Goal: Information Seeking & Learning: Learn about a topic

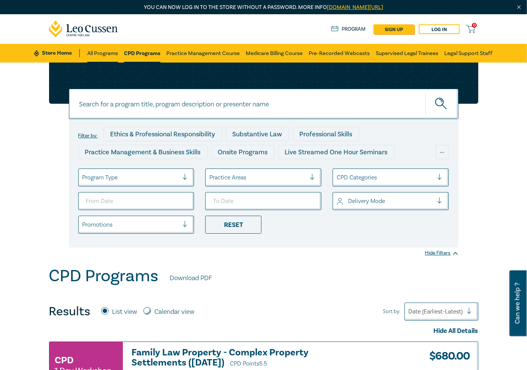
click at [102, 54] on link "All Programs" at bounding box center [102, 53] width 31 height 19
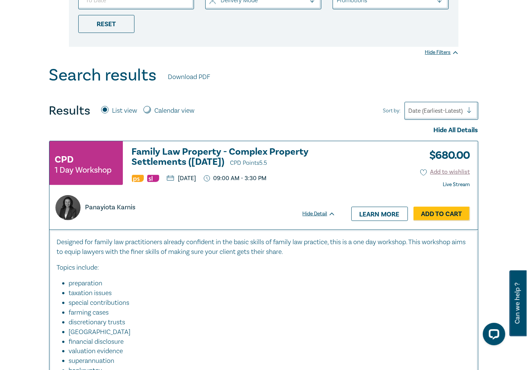
scroll to position [225, 0]
click at [192, 148] on h3 "Family Law Property - Complex Property Settlements (Sept 2025) CPD Points 5.5" at bounding box center [234, 156] width 204 height 21
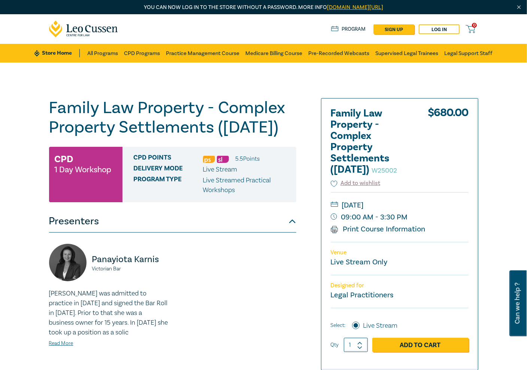
click at [237, 270] on div "[PERSON_NAME] Victorian Bar [PERSON_NAME] was admitted to practice in [DATE] an…" at bounding box center [173, 301] width 256 height 115
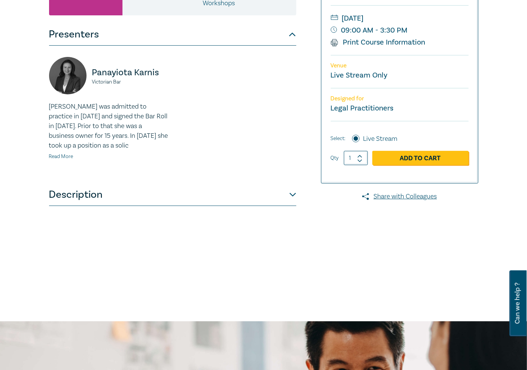
scroll to position [187, 0]
click at [78, 205] on button "Description" at bounding box center [172, 194] width 247 height 22
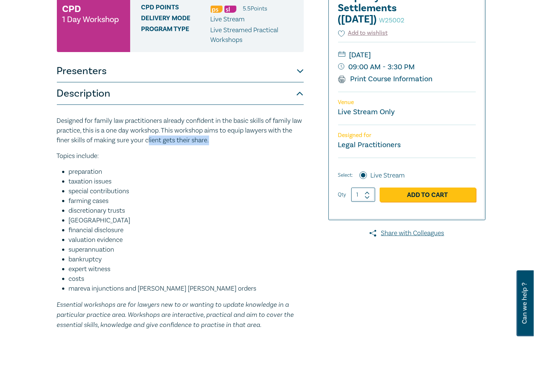
scroll to position [150, 0]
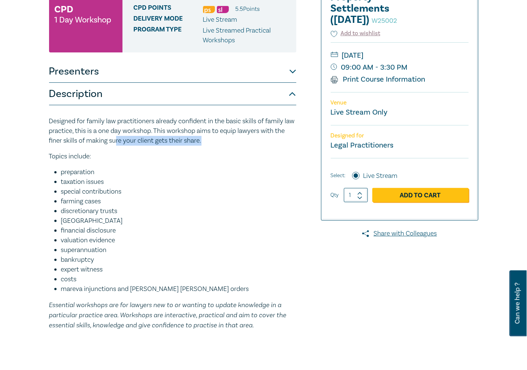
drag, startPoint x: 225, startPoint y: 162, endPoint x: 128, endPoint y: 160, distance: 97.3
click at [128, 146] on p "Designed for family law practitioners already confident in the basic skills of …" at bounding box center [172, 130] width 247 height 29
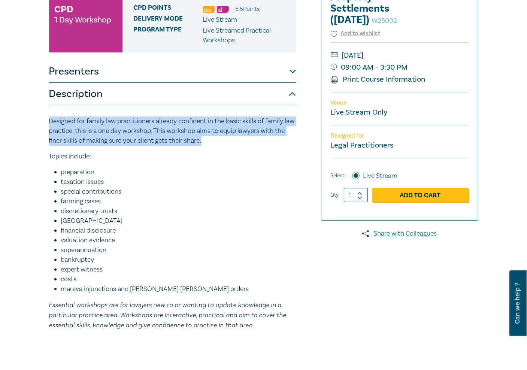
drag, startPoint x: 49, startPoint y: 140, endPoint x: 215, endPoint y: 159, distance: 166.5
click at [215, 146] on p "Designed for family law practitioners already confident in the basic skills of …" at bounding box center [172, 130] width 247 height 29
copy p "Designed for family law practitioners already confident in the basic skills of …"
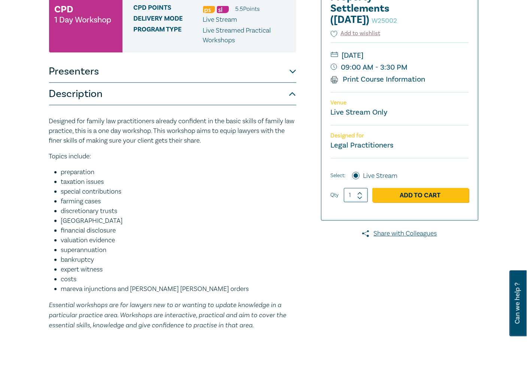
click at [230, 197] on li "special contributions" at bounding box center [178, 192] width 235 height 10
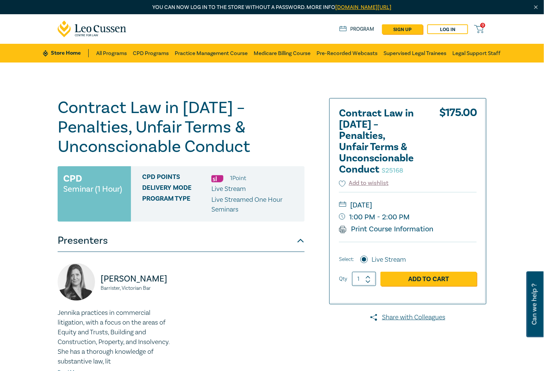
click at [327, 82] on div "Contract Law in 2025 – Penalties, Unfair Terms & Unconscionable Conduct S25168 …" at bounding box center [272, 285] width 544 height 445
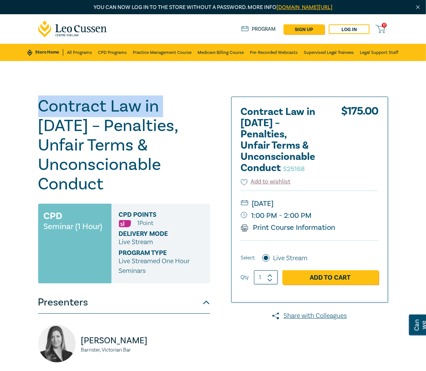
drag, startPoint x: 162, startPoint y: 109, endPoint x: 38, endPoint y: 106, distance: 124.7
click at [38, 106] on h1 "Contract Law in 2025 – Penalties, Unfair Terms & Unconscionable Conduct S25168" at bounding box center [124, 145] width 172 height 97
copy h1 "Contract Law in"
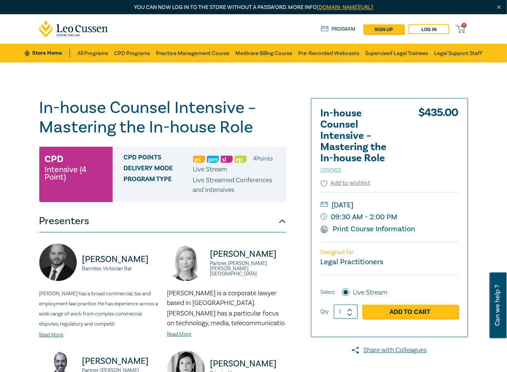
drag, startPoint x: 320, startPoint y: 83, endPoint x: 329, endPoint y: 84, distance: 9.4
click at [324, 84] on div "In-house Counsel Intensive – Mastering the In-house Role I25062 CPD Intensive (…" at bounding box center [253, 304] width 507 height 482
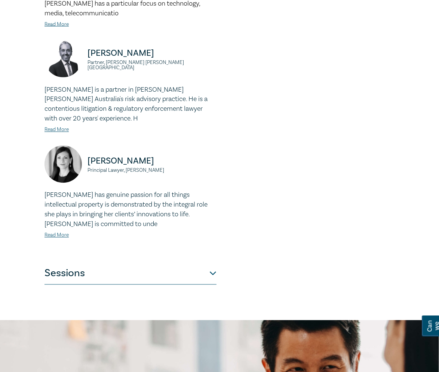
drag, startPoint x: 149, startPoint y: 270, endPoint x: 169, endPoint y: 253, distance: 26.3
click at [150, 271] on button "Sessions" at bounding box center [131, 273] width 172 height 22
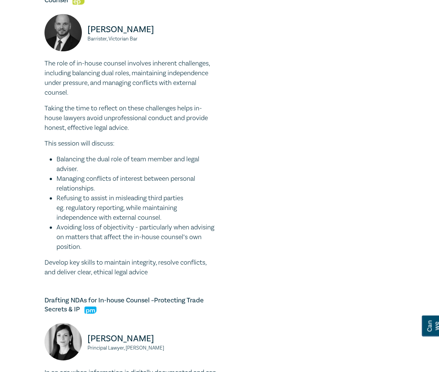
scroll to position [660, 0]
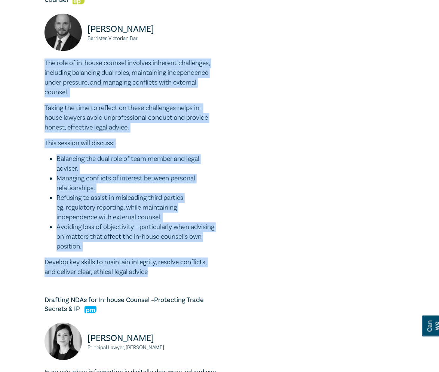
drag, startPoint x: 142, startPoint y: 274, endPoint x: 46, endPoint y: 73, distance: 222.7
click at [46, 73] on div "The role of in-house counsel involves inherent challenges, including balancing …" at bounding box center [131, 167] width 172 height 219
copy div "The role of in-house counsel involves inherent challenges, including balancing …"
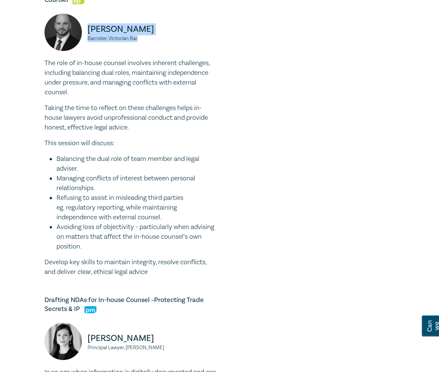
drag, startPoint x: 141, startPoint y: 49, endPoint x: 87, endPoint y: 41, distance: 54.5
click at [87, 41] on div "Csaba Baranyai Barrister, Victorian Bar" at bounding box center [131, 35] width 172 height 45
copy div "Csaba Baranyai Barrister, Victorian Bar"
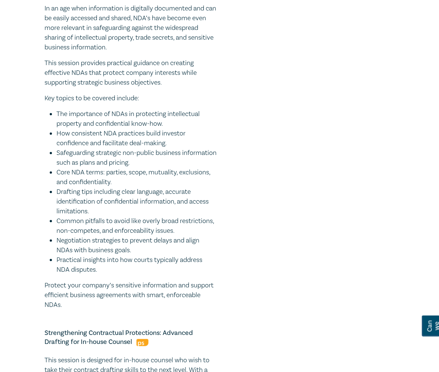
scroll to position [1002, 0]
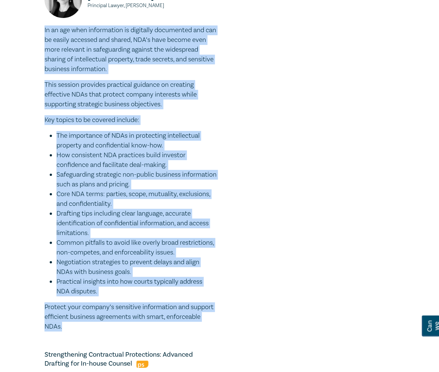
drag, startPoint x: 63, startPoint y: 339, endPoint x: 10, endPoint y: 43, distance: 300.3
copy div "In an age when information is digitally documented and can be easily accessed a…"
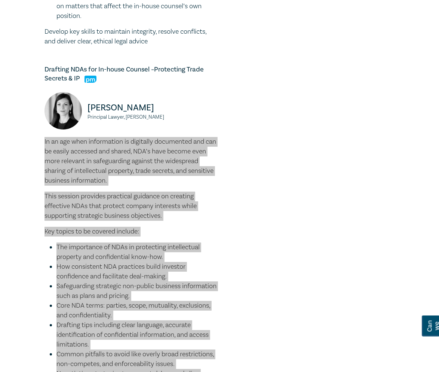
scroll to position [890, 0]
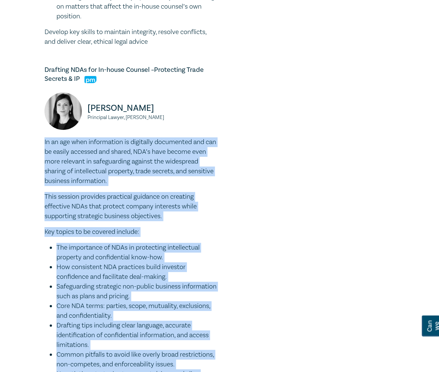
drag, startPoint x: 160, startPoint y: 128, endPoint x: 82, endPoint y: 114, distance: 78.8
click at [82, 114] on div "Belinda Sigismundi Principal Lawyer, Macpherson Kelley" at bounding box center [131, 114] width 172 height 45
copy div "Belinda Sigismundi Principal Lawyer, Macpherson Kelley"
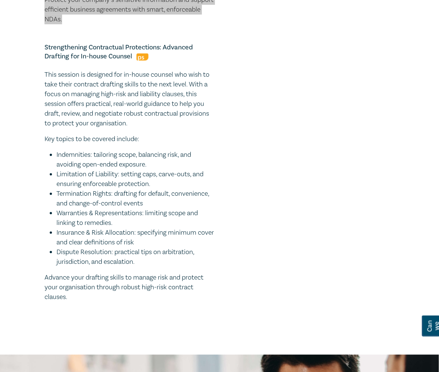
scroll to position [1310, 0]
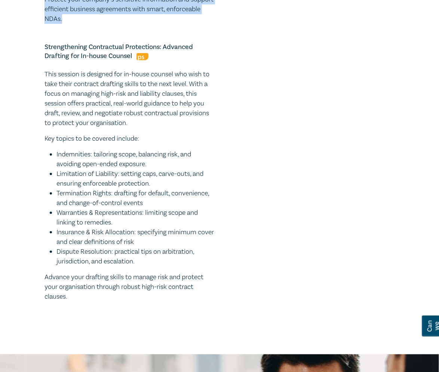
drag, startPoint x: 75, startPoint y: 308, endPoint x: 37, endPoint y: 89, distance: 222.5
copy div "This session is designed for in-house counsel who wish to take their contract d…"
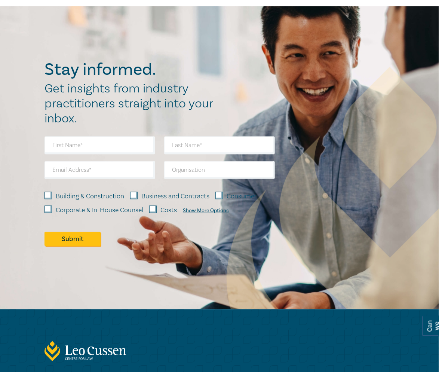
scroll to position [1661, 0]
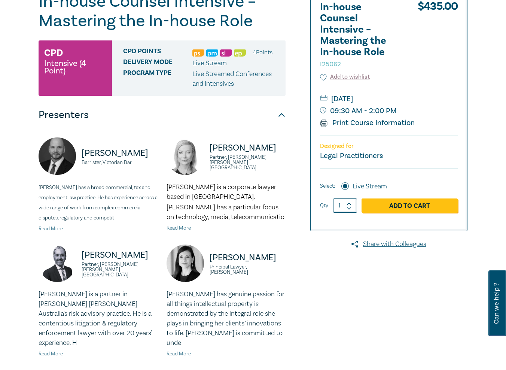
scroll to position [109, 0]
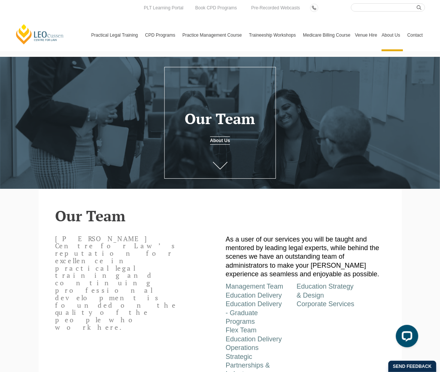
click at [24, 31] on link "[PERSON_NAME] Centre for Law" at bounding box center [40, 34] width 50 height 21
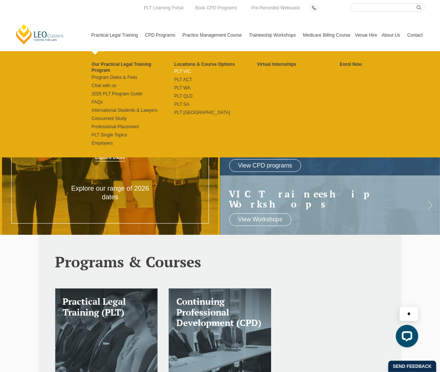
click at [184, 71] on link "PLT VIC" at bounding box center [215, 71] width 83 height 6
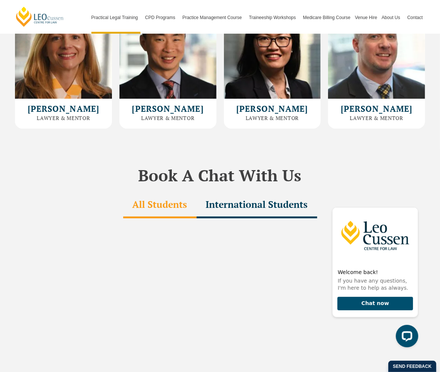
scroll to position [2133, 0]
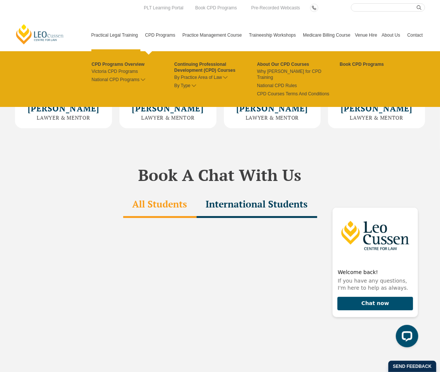
click at [159, 35] on link "CPD Programs" at bounding box center [161, 35] width 37 height 32
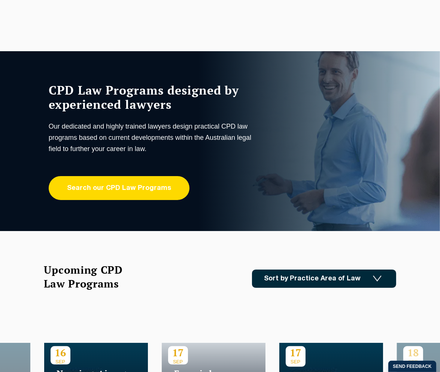
click at [130, 189] on link "Search our CPD Law Programs" at bounding box center [119, 188] width 141 height 24
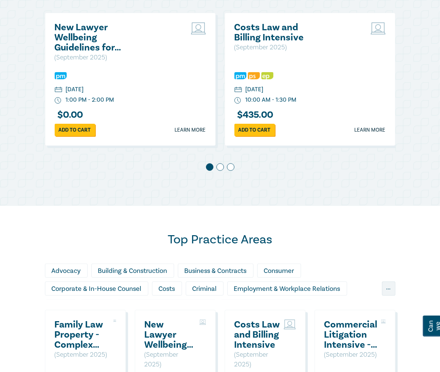
scroll to position [411, 0]
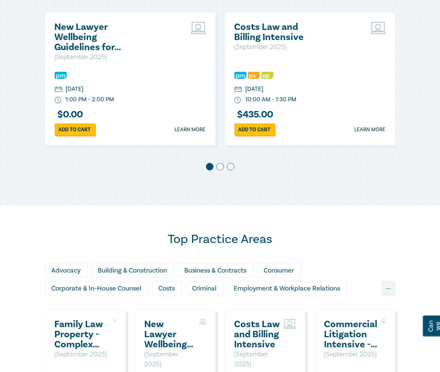
click at [277, 32] on h2 "Costs Law and Billing Intensive" at bounding box center [274, 32] width 80 height 20
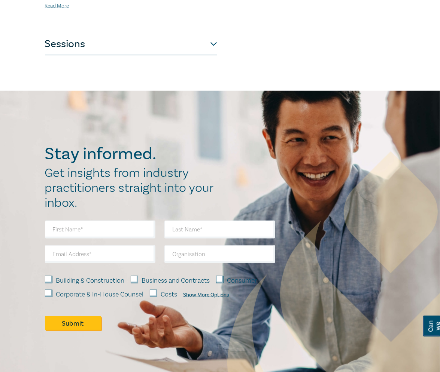
click at [76, 45] on button "Sessions" at bounding box center [131, 44] width 172 height 22
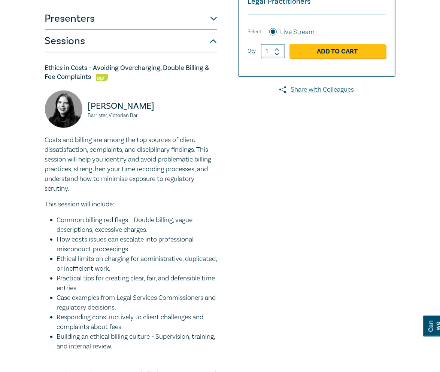
scroll to position [225, 0]
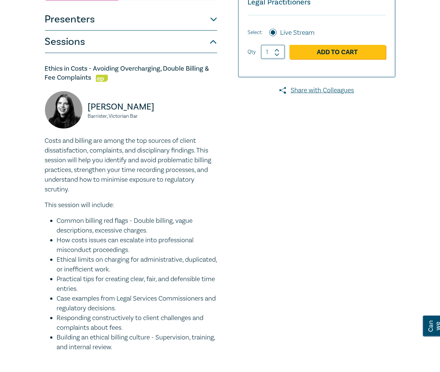
drag, startPoint x: 73, startPoint y: 191, endPoint x: 37, endPoint y: 141, distance: 61.2
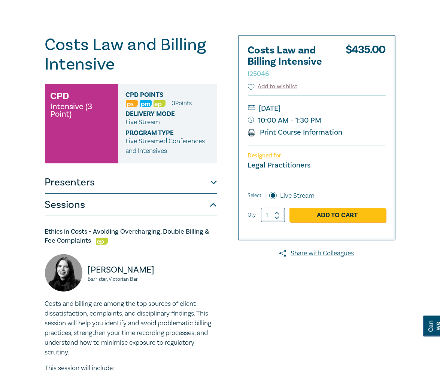
scroll to position [0, 0]
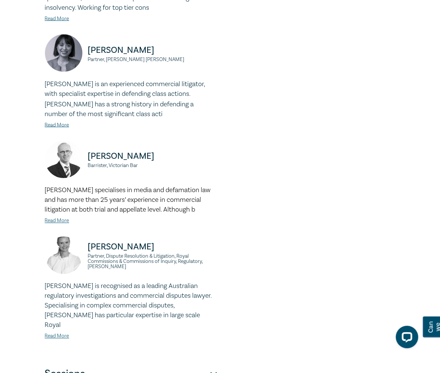
scroll to position [1198, 0]
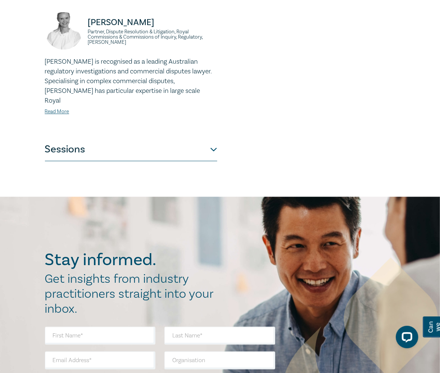
click at [138, 158] on button "Sessions" at bounding box center [131, 149] width 172 height 22
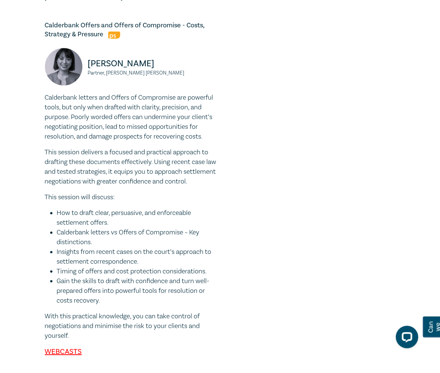
scroll to position [1665, 0]
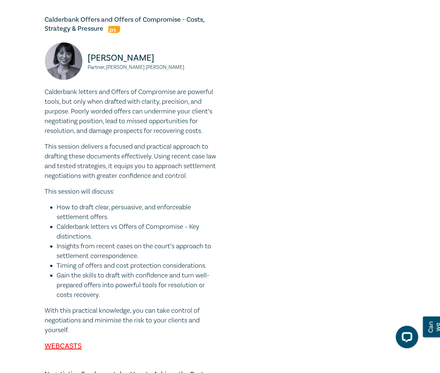
click at [295, 140] on div at bounding box center [325, 161] width 150 height 3459
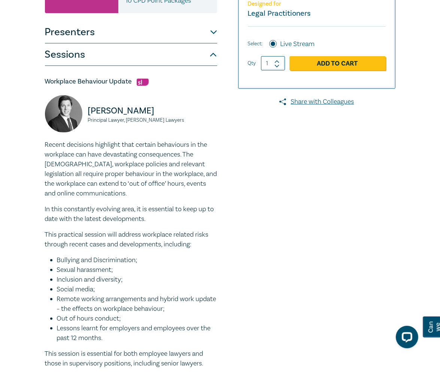
scroll to position [0, 0]
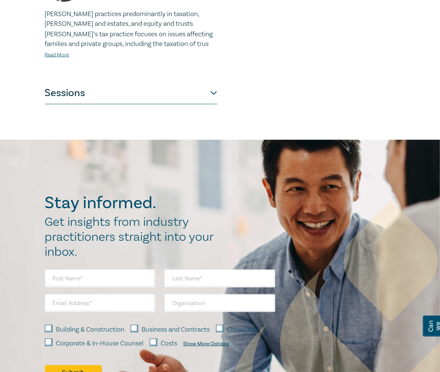
click at [82, 82] on button "Sessions" at bounding box center [131, 93] width 172 height 22
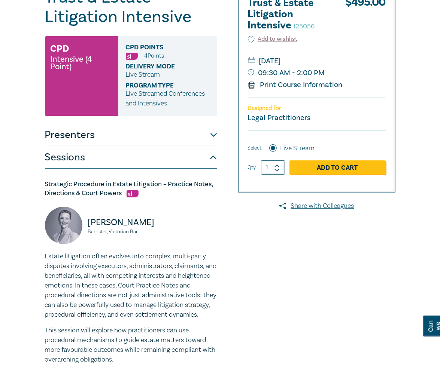
scroll to position [107, 0]
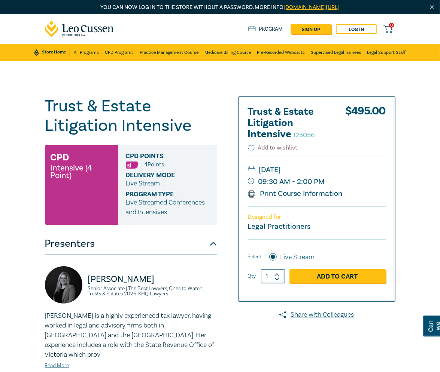
scroll to position [1, 0]
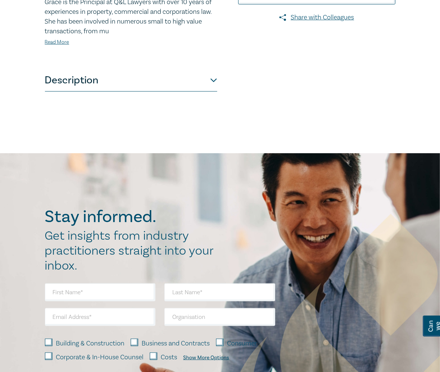
scroll to position [354, 0]
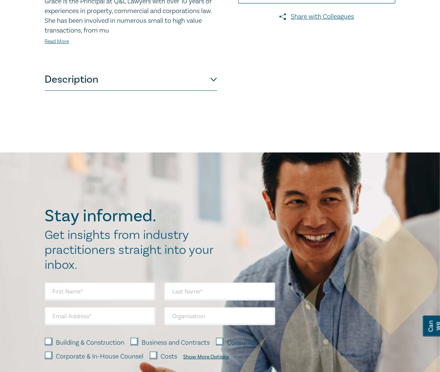
click at [63, 74] on button "Description" at bounding box center [131, 79] width 172 height 22
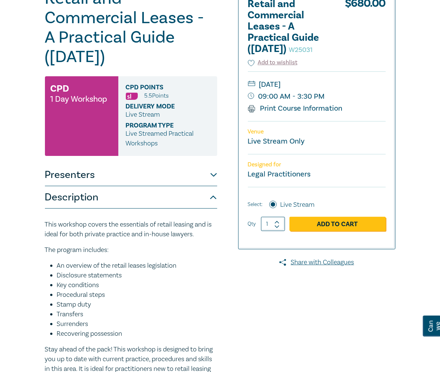
scroll to position [0, 0]
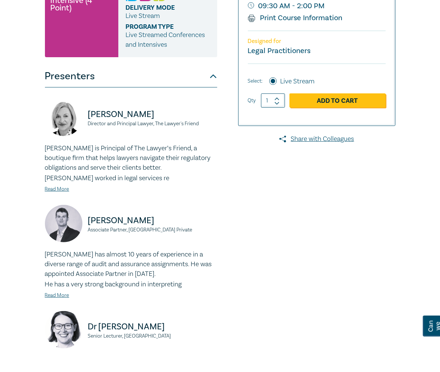
scroll to position [412, 0]
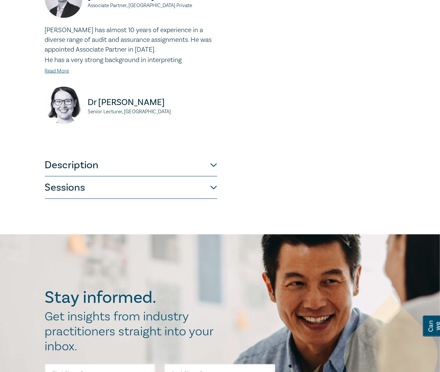
click at [91, 185] on button "Sessions" at bounding box center [131, 188] width 172 height 22
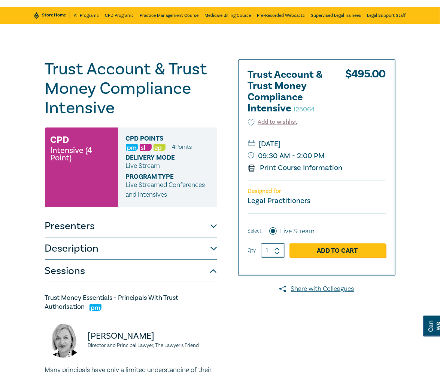
scroll to position [0, 0]
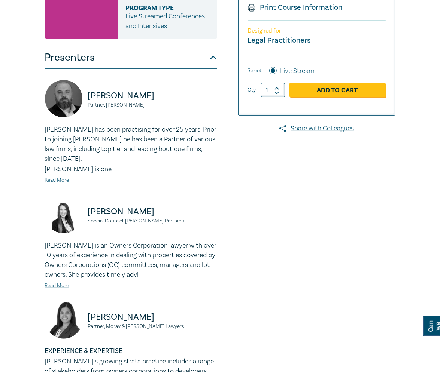
scroll to position [187, 0]
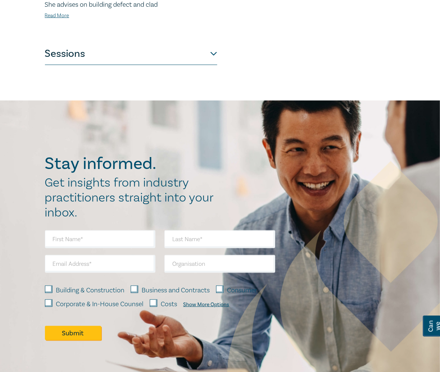
click at [121, 52] on button "Sessions" at bounding box center [131, 54] width 172 height 22
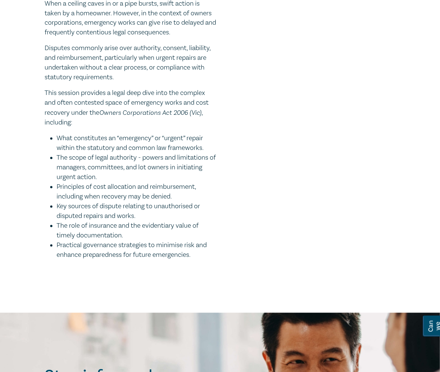
scroll to position [1083, 0]
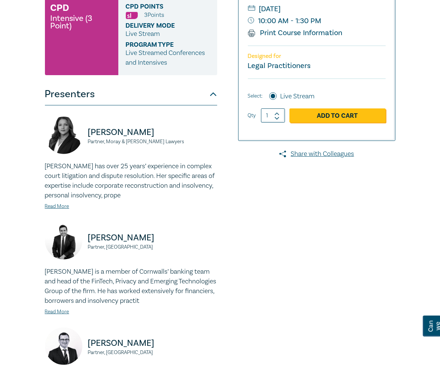
scroll to position [374, 0]
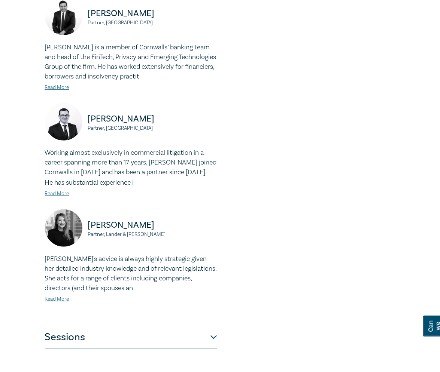
click at [86, 342] on button "Sessions" at bounding box center [131, 337] width 172 height 22
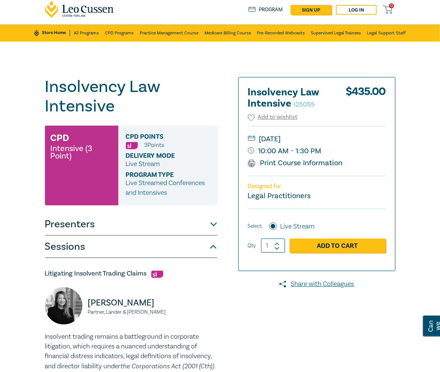
scroll to position [0, 0]
